Goal: Entertainment & Leisure: Consume media (video, audio)

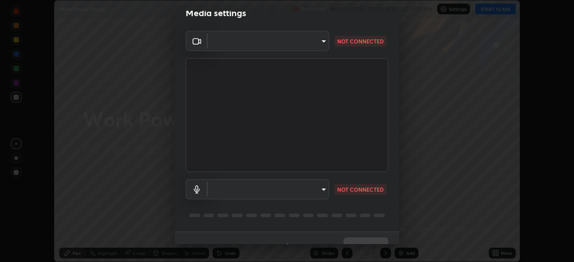
scroll to position [32, 0]
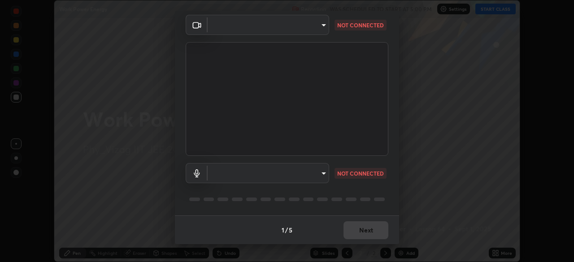
type input "4845557dca10993e581013970589eac48f795e0d899d370849d875fb2bc8e73d"
type input "default"
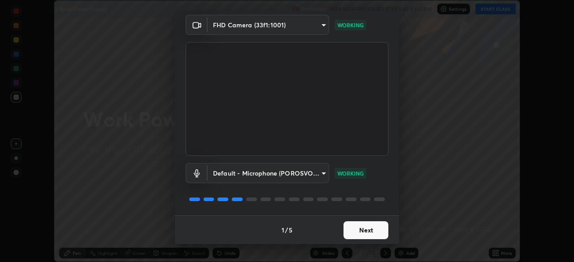
click at [363, 230] on button "Next" at bounding box center [365, 230] width 45 height 18
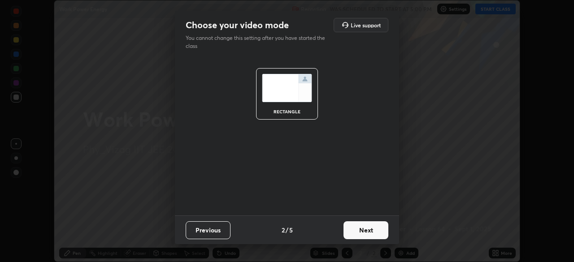
click at [370, 230] on button "Next" at bounding box center [365, 230] width 45 height 18
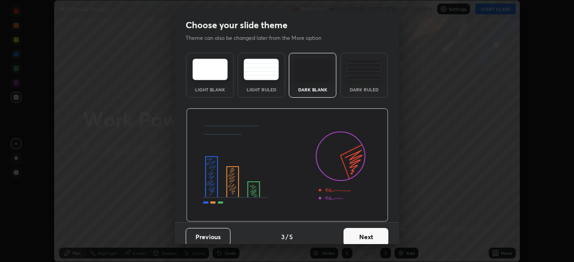
click at [367, 78] on img at bounding box center [363, 70] width 35 height 22
click at [361, 233] on button "Next" at bounding box center [365, 237] width 45 height 18
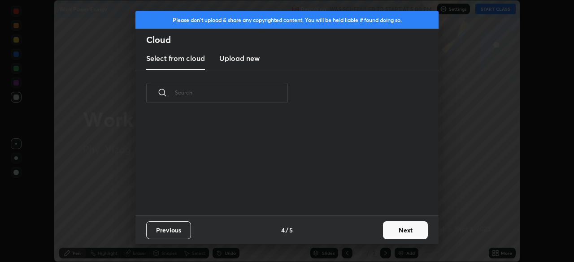
click at [399, 228] on button "Next" at bounding box center [405, 230] width 45 height 18
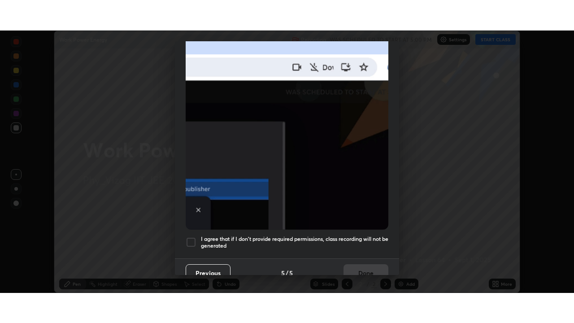
scroll to position [215, 0]
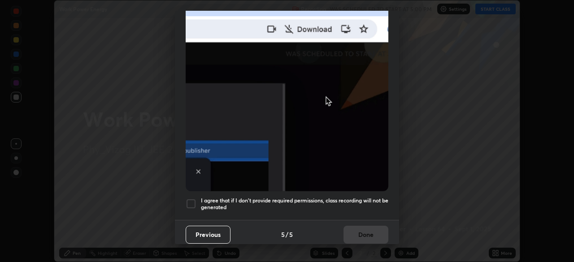
click at [190, 199] on div at bounding box center [191, 204] width 11 height 11
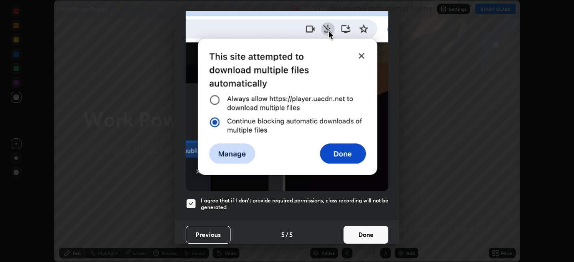
click at [354, 228] on button "Done" at bounding box center [365, 235] width 45 height 18
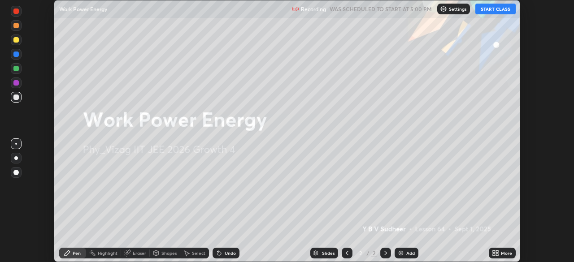
click at [404, 250] on div "Add" at bounding box center [406, 253] width 24 height 11
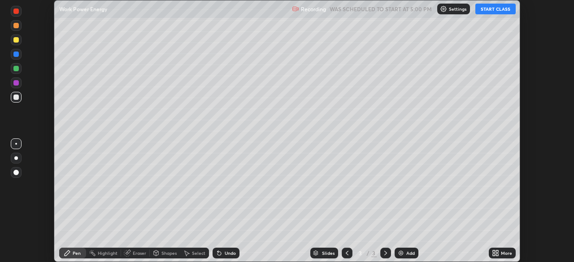
click at [493, 251] on icon at bounding box center [493, 251] width 2 height 2
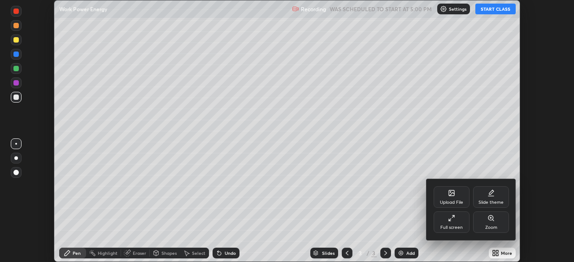
click at [455, 220] on div "Full screen" at bounding box center [451, 223] width 36 height 22
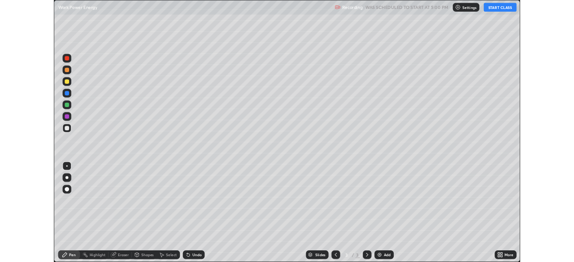
scroll to position [323, 574]
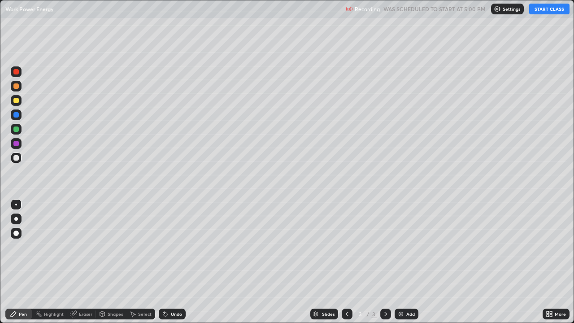
click at [541, 10] on button "START CLASS" at bounding box center [549, 9] width 40 height 11
click at [20, 219] on div at bounding box center [16, 218] width 11 height 11
click at [171, 262] on div "Undo" at bounding box center [176, 313] width 11 height 4
click at [400, 262] on img at bounding box center [400, 313] width 7 height 7
click at [85, 262] on div "Eraser" at bounding box center [85, 313] width 13 height 4
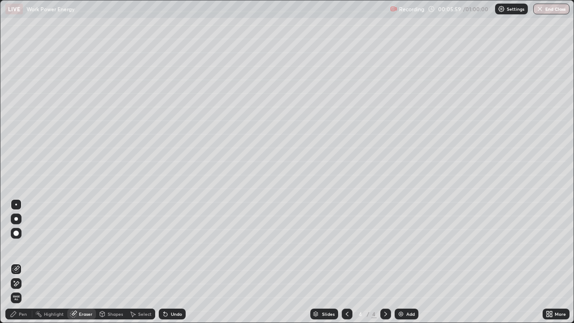
click at [24, 262] on div "Pen" at bounding box center [23, 313] width 8 height 4
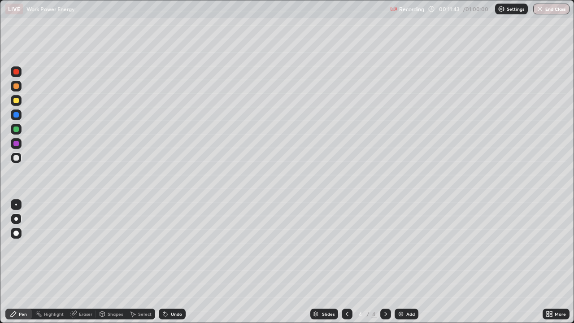
click at [400, 262] on img at bounding box center [400, 313] width 7 height 7
click at [110, 262] on div "Shapes" at bounding box center [115, 313] width 15 height 4
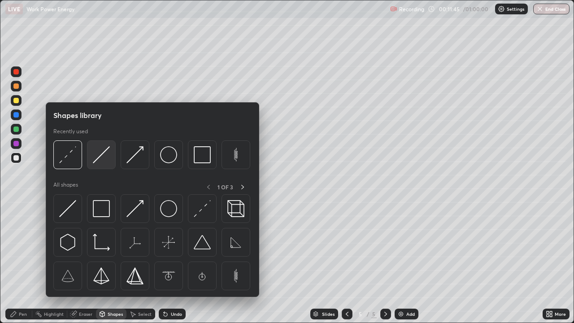
click at [101, 159] on img at bounding box center [101, 154] width 17 height 17
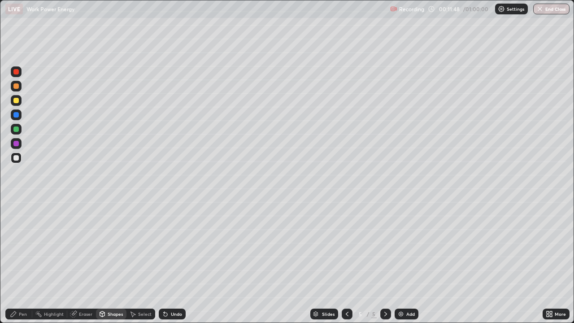
click at [105, 262] on div "Shapes" at bounding box center [111, 313] width 30 height 11
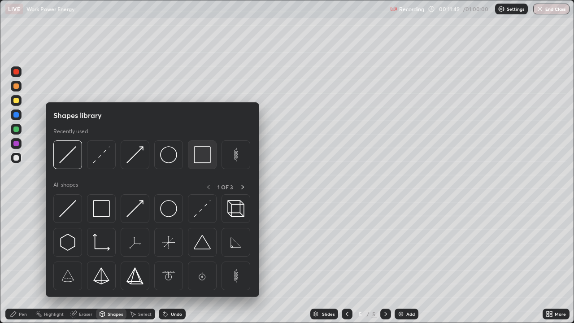
click at [196, 153] on img at bounding box center [202, 154] width 17 height 17
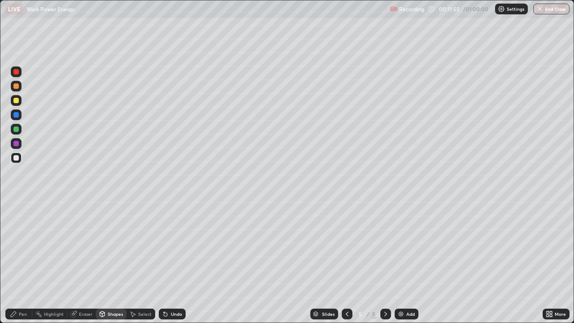
click at [113, 262] on div "Shapes" at bounding box center [115, 313] width 15 height 4
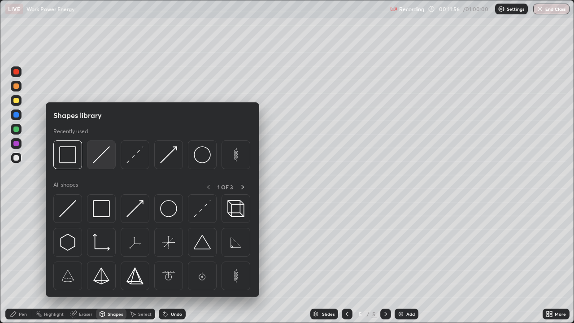
click at [104, 160] on img at bounding box center [101, 154] width 17 height 17
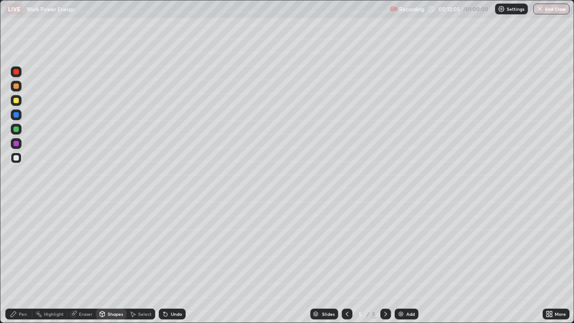
click at [21, 262] on div "Pen" at bounding box center [18, 313] width 27 height 11
click at [17, 100] on div at bounding box center [15, 100] width 5 height 5
click at [83, 262] on div "Eraser" at bounding box center [85, 313] width 13 height 4
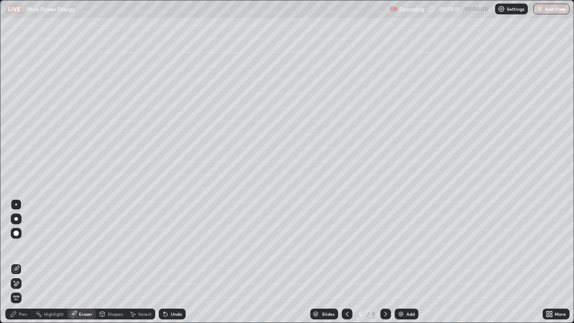
click at [22, 262] on div "Pen" at bounding box center [18, 313] width 27 height 11
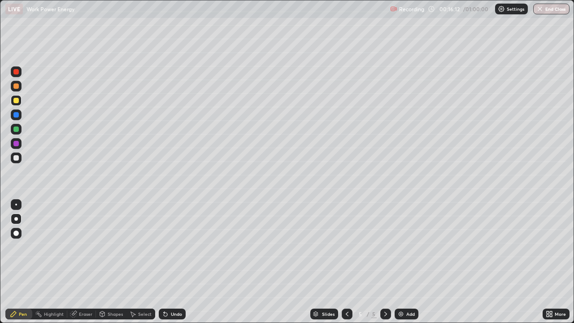
click at [402, 262] on img at bounding box center [400, 313] width 7 height 7
click at [170, 262] on div "Undo" at bounding box center [172, 313] width 27 height 11
click at [111, 262] on div "Shapes" at bounding box center [115, 313] width 15 height 4
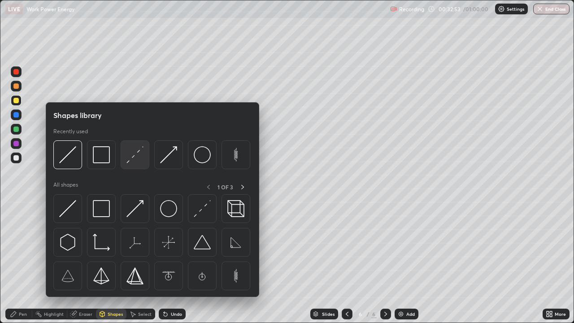
click at [132, 156] on img at bounding box center [134, 154] width 17 height 17
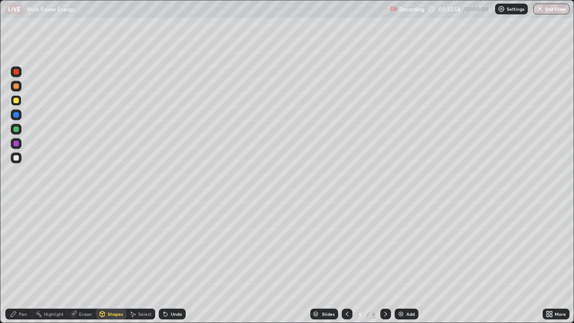
click at [401, 262] on img at bounding box center [400, 313] width 7 height 7
click at [113, 262] on div "Shapes" at bounding box center [111, 313] width 30 height 11
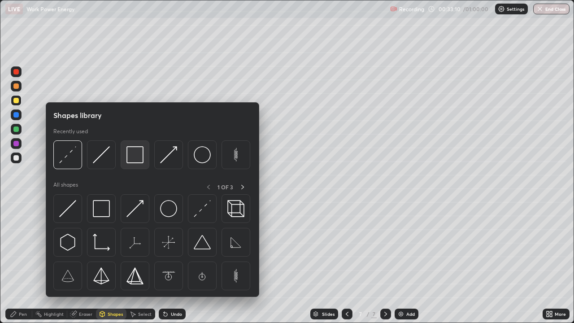
click at [136, 159] on img at bounding box center [134, 154] width 17 height 17
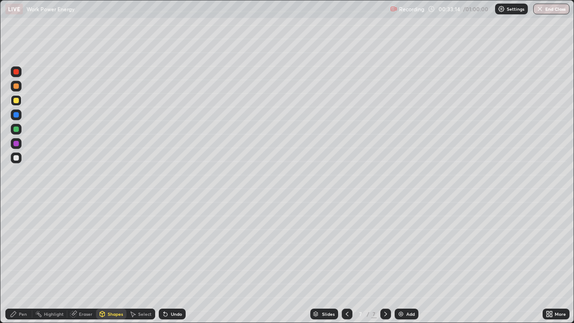
click at [26, 262] on div "Pen" at bounding box center [23, 313] width 8 height 4
click at [108, 262] on div "Shapes" at bounding box center [115, 313] width 15 height 4
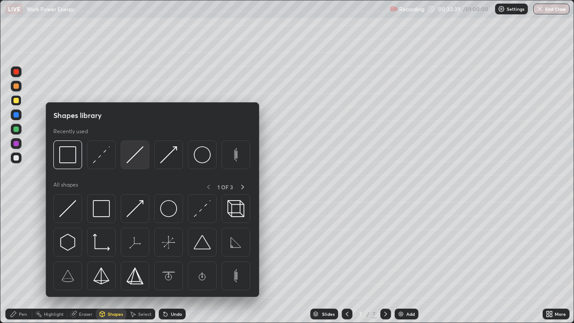
click at [133, 156] on img at bounding box center [134, 154] width 17 height 17
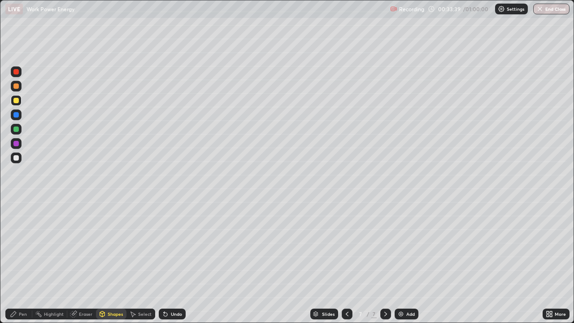
click at [15, 130] on div at bounding box center [15, 128] width 5 height 5
click at [22, 262] on div "Pen" at bounding box center [23, 313] width 8 height 4
click at [171, 262] on div "Undo" at bounding box center [176, 313] width 11 height 4
click at [18, 156] on div at bounding box center [15, 157] width 5 height 5
click at [175, 262] on div "Undo" at bounding box center [172, 313] width 27 height 11
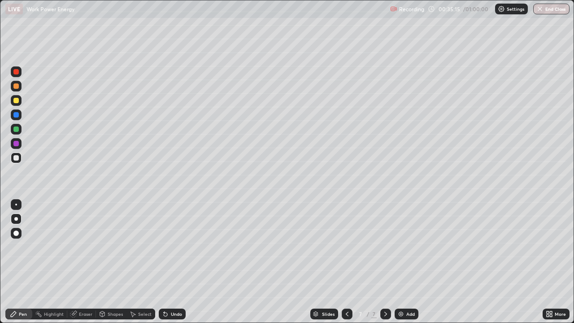
click at [78, 262] on div "Eraser" at bounding box center [81, 313] width 29 height 11
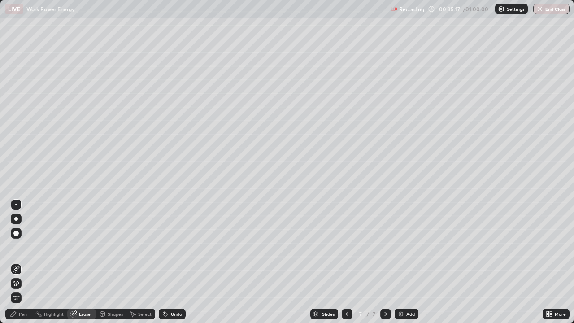
click at [23, 262] on div "Pen" at bounding box center [23, 313] width 8 height 4
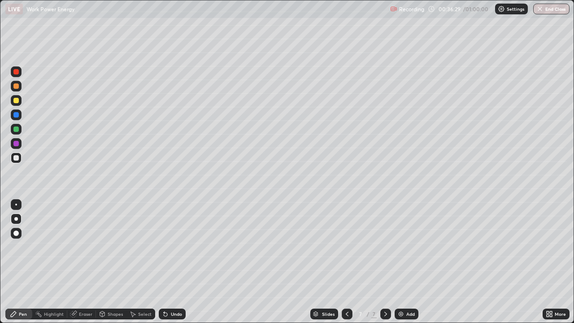
click at [82, 262] on div "Eraser" at bounding box center [85, 313] width 13 height 4
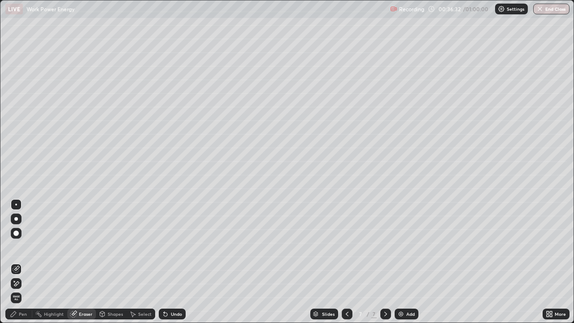
click at [22, 262] on div "Pen" at bounding box center [23, 313] width 8 height 4
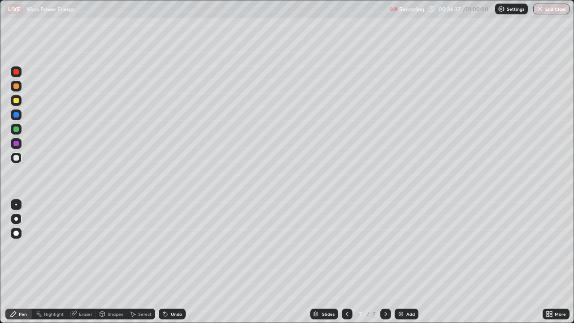
click at [78, 262] on div "Eraser" at bounding box center [81, 313] width 29 height 11
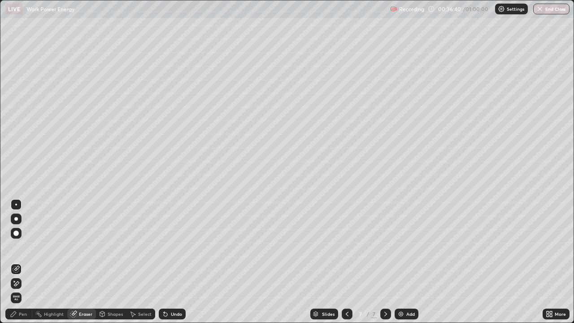
click at [25, 262] on div "Pen" at bounding box center [18, 313] width 27 height 11
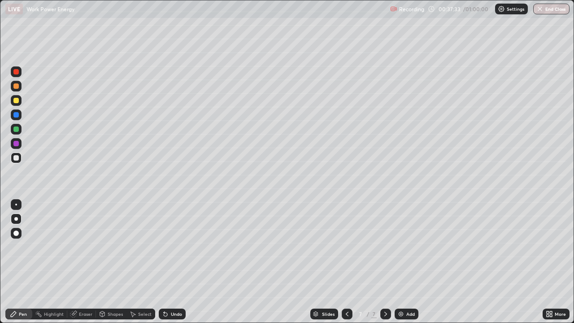
click at [108, 262] on div "Shapes" at bounding box center [115, 313] width 15 height 4
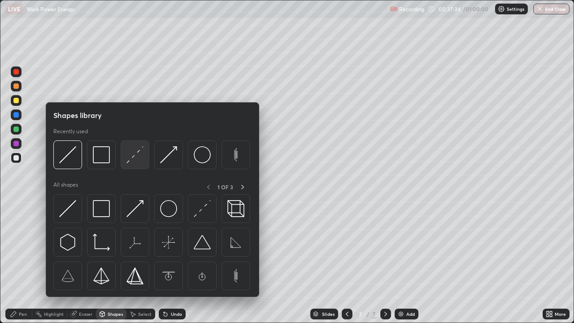
click at [140, 158] on img at bounding box center [134, 154] width 17 height 17
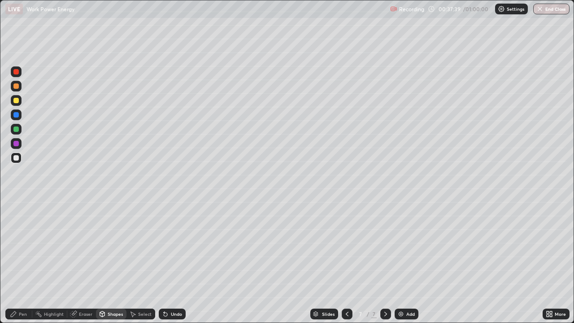
click at [23, 262] on div "Pen" at bounding box center [23, 313] width 8 height 4
click at [403, 262] on img at bounding box center [400, 313] width 7 height 7
click at [171, 262] on div "Undo" at bounding box center [176, 313] width 11 height 4
click at [398, 262] on img at bounding box center [400, 313] width 7 height 7
click at [112, 262] on div "Shapes" at bounding box center [115, 313] width 15 height 4
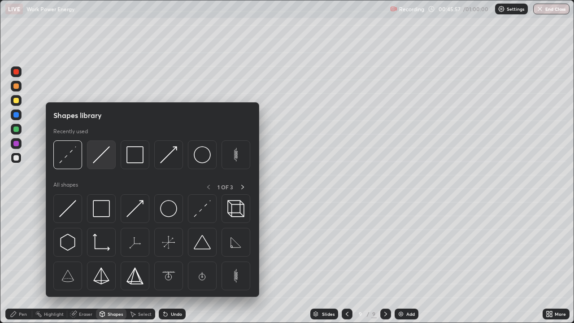
click at [103, 159] on img at bounding box center [101, 154] width 17 height 17
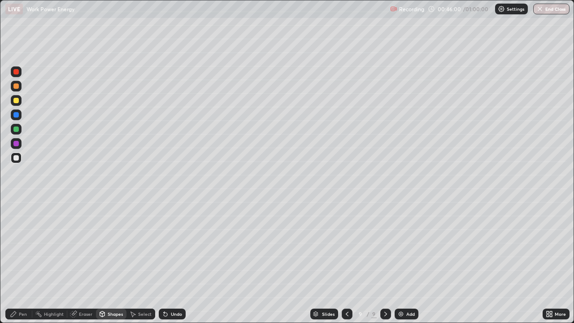
click at [20, 101] on div at bounding box center [16, 100] width 11 height 11
click at [18, 116] on div at bounding box center [15, 114] width 5 height 5
click at [108, 262] on div "Shapes" at bounding box center [111, 313] width 30 height 11
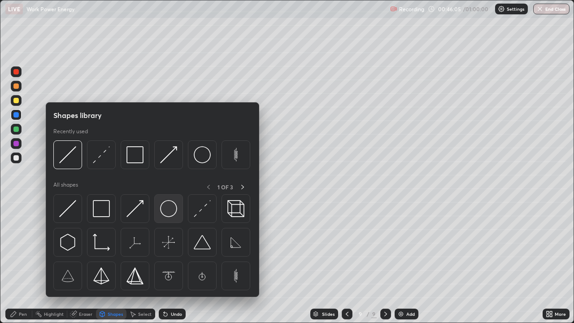
click at [168, 206] on img at bounding box center [168, 208] width 17 height 17
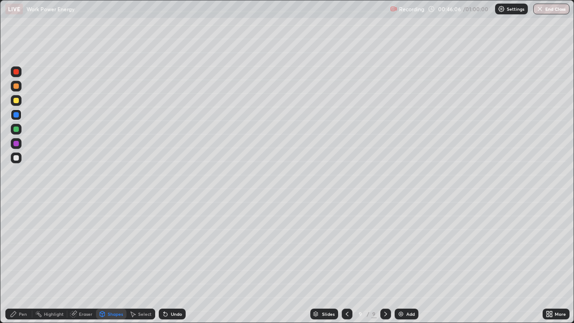
click at [16, 139] on div at bounding box center [16, 143] width 11 height 11
click at [117, 262] on div "Shapes" at bounding box center [115, 313] width 15 height 4
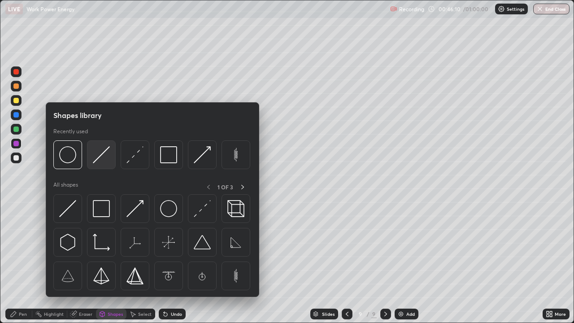
click at [106, 158] on img at bounding box center [101, 154] width 17 height 17
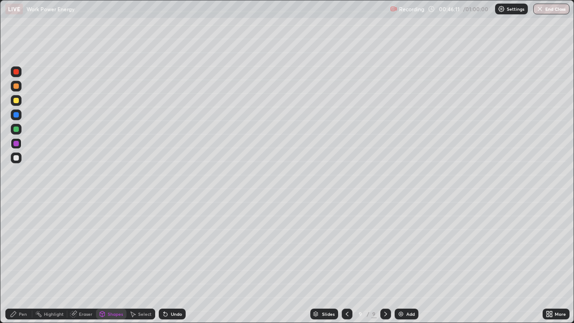
click at [16, 116] on div at bounding box center [15, 114] width 5 height 5
click at [109, 262] on div "Shapes" at bounding box center [115, 313] width 15 height 4
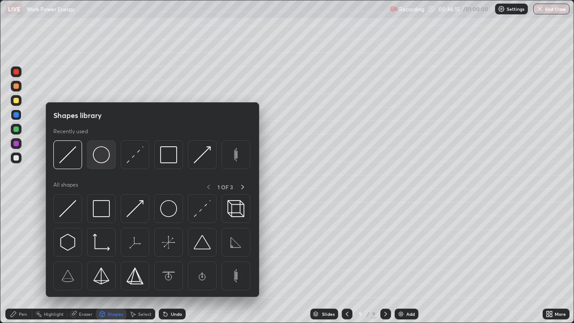
click at [102, 157] on img at bounding box center [101, 154] width 17 height 17
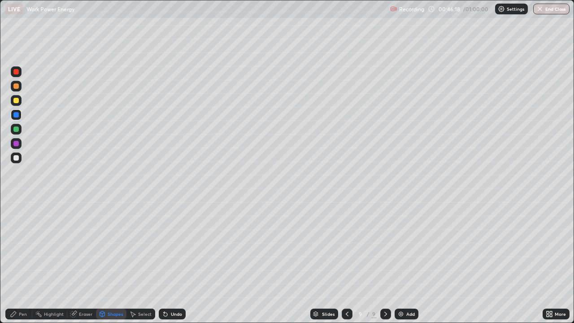
click at [110, 262] on div "Shapes" at bounding box center [115, 313] width 15 height 4
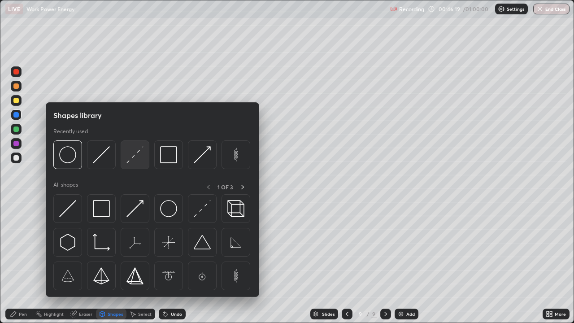
click at [132, 156] on img at bounding box center [134, 154] width 17 height 17
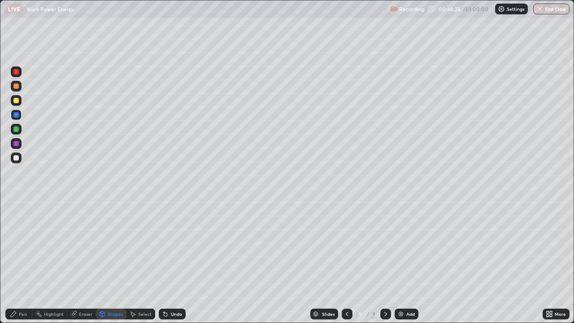
click at [23, 262] on div "Pen" at bounding box center [23, 313] width 8 height 4
click at [17, 159] on div at bounding box center [15, 157] width 5 height 5
click at [171, 262] on div "Undo" at bounding box center [176, 313] width 11 height 4
click at [174, 262] on div "Undo" at bounding box center [176, 313] width 11 height 4
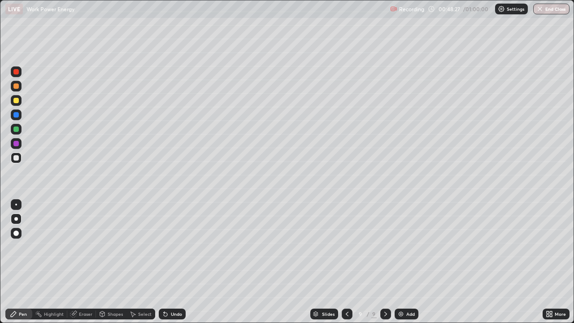
click at [172, 262] on div "Undo" at bounding box center [176, 313] width 11 height 4
click at [171, 262] on div "Undo" at bounding box center [172, 313] width 27 height 11
click at [408, 262] on div "Add" at bounding box center [406, 313] width 24 height 11
click at [17, 100] on div at bounding box center [15, 100] width 5 height 5
click at [174, 262] on div "Undo" at bounding box center [176, 313] width 11 height 4
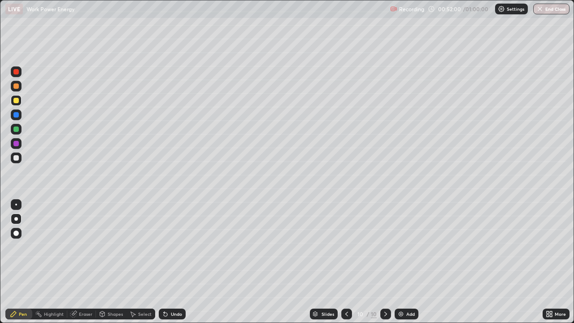
click at [173, 262] on div "Undo" at bounding box center [176, 313] width 11 height 4
click at [176, 262] on div "Undo" at bounding box center [172, 313] width 27 height 11
click at [176, 262] on div "Undo" at bounding box center [176, 313] width 11 height 4
click at [173, 262] on div "Undo" at bounding box center [176, 313] width 11 height 4
click at [171, 262] on div "Undo" at bounding box center [176, 313] width 11 height 4
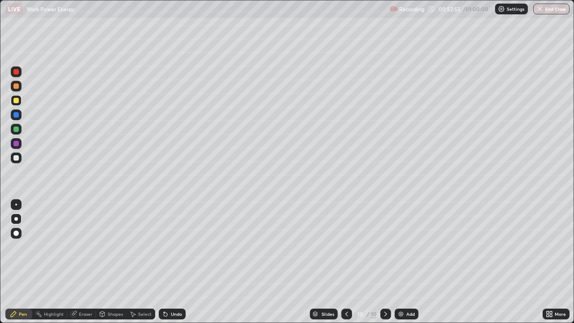
click at [83, 262] on div "Eraser" at bounding box center [85, 313] width 13 height 4
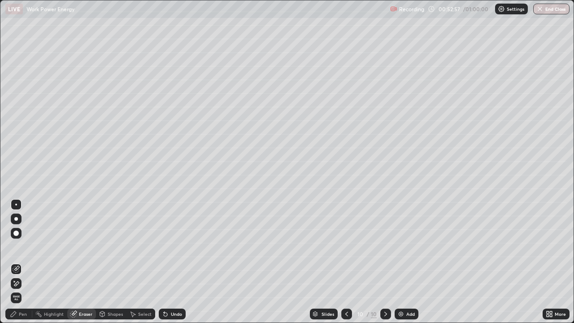
click at [25, 262] on div "Pen" at bounding box center [18, 313] width 27 height 11
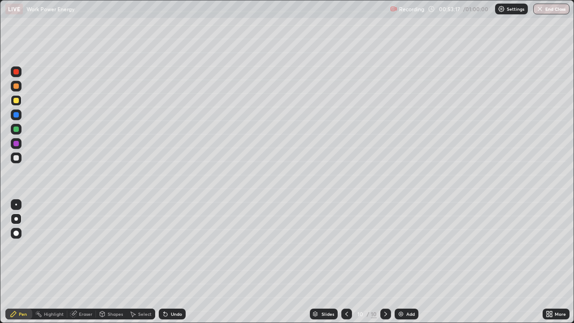
click at [109, 262] on div "Shapes" at bounding box center [115, 313] width 15 height 4
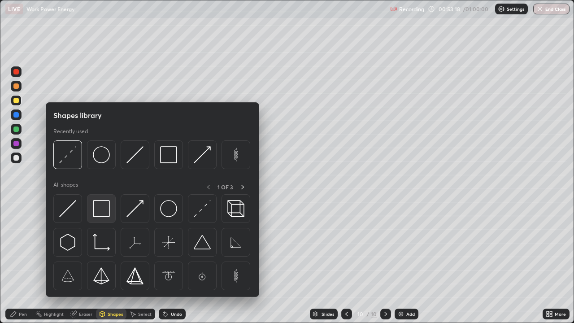
click at [100, 206] on img at bounding box center [101, 208] width 17 height 17
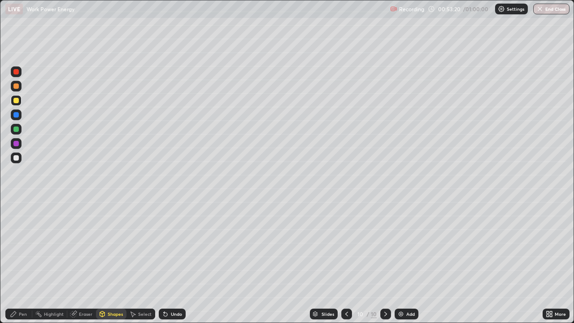
click at [17, 159] on div at bounding box center [15, 157] width 5 height 5
click at [110, 262] on div "Shapes" at bounding box center [111, 313] width 30 height 11
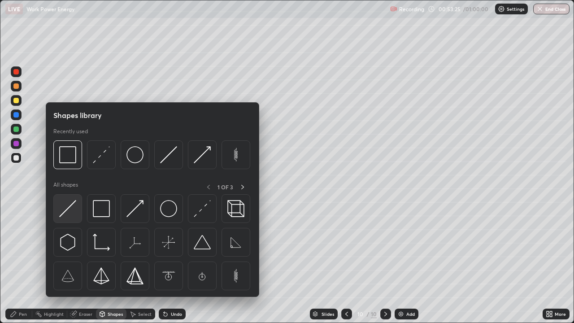
click at [64, 215] on img at bounding box center [67, 208] width 17 height 17
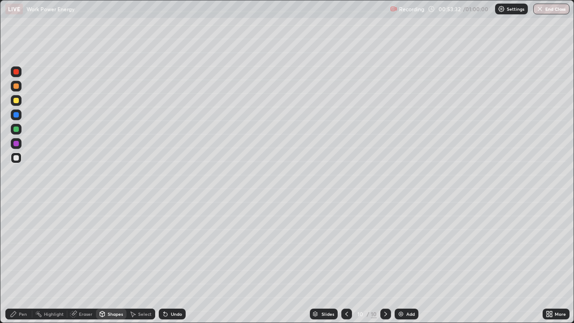
click at [17, 262] on div "Pen" at bounding box center [18, 313] width 27 height 11
click at [113, 262] on div "Shapes" at bounding box center [115, 313] width 15 height 4
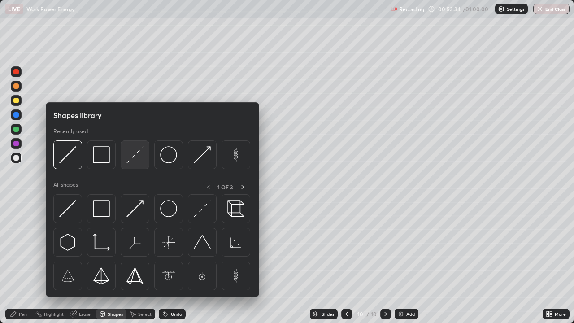
click at [134, 158] on img at bounding box center [134, 154] width 17 height 17
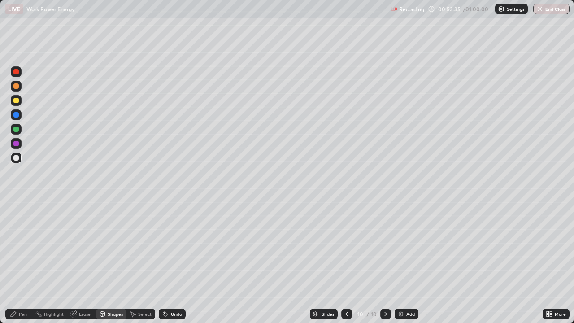
click at [14, 131] on div at bounding box center [15, 128] width 5 height 5
click at [20, 262] on div "Pen" at bounding box center [23, 313] width 8 height 4
click at [17, 88] on div at bounding box center [15, 85] width 5 height 5
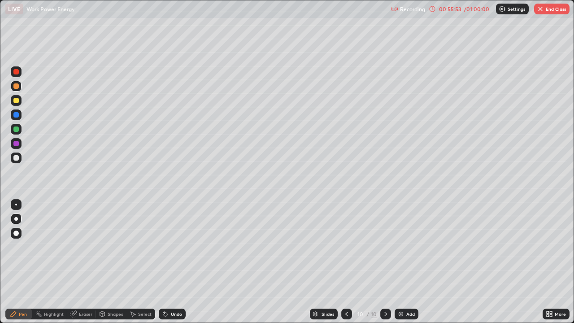
click at [404, 262] on div "Add" at bounding box center [406, 313] width 24 height 11
click at [341, 262] on div at bounding box center [346, 313] width 11 height 11
click at [402, 262] on img at bounding box center [400, 313] width 7 height 7
click at [17, 159] on div at bounding box center [15, 157] width 5 height 5
click at [173, 262] on div "Undo" at bounding box center [176, 313] width 11 height 4
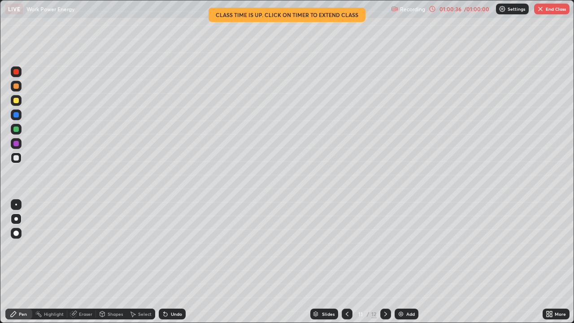
click at [540, 9] on img "button" at bounding box center [539, 8] width 7 height 7
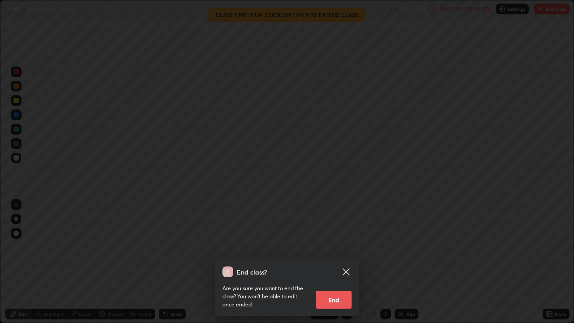
click at [337, 262] on button "End" at bounding box center [333, 299] width 36 height 18
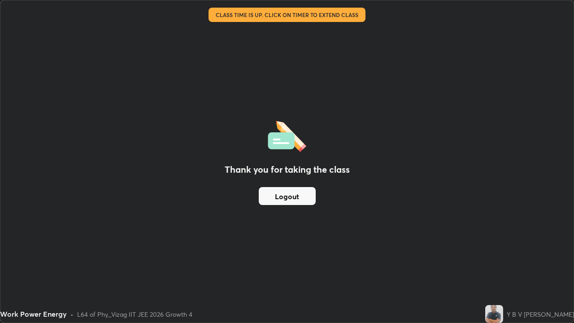
click at [341, 262] on div "Work Power Energy • L64 of Phy_Vizag IIT JEE 2026 Growth 4" at bounding box center [240, 314] width 481 height 18
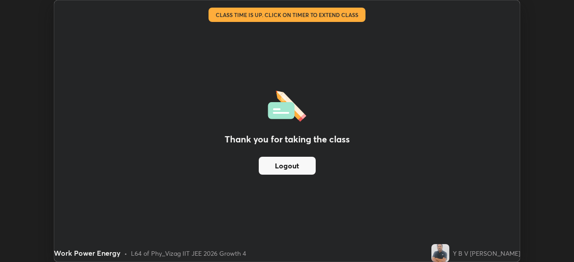
scroll to position [44549, 44237]
